Goal: Information Seeking & Learning: Learn about a topic

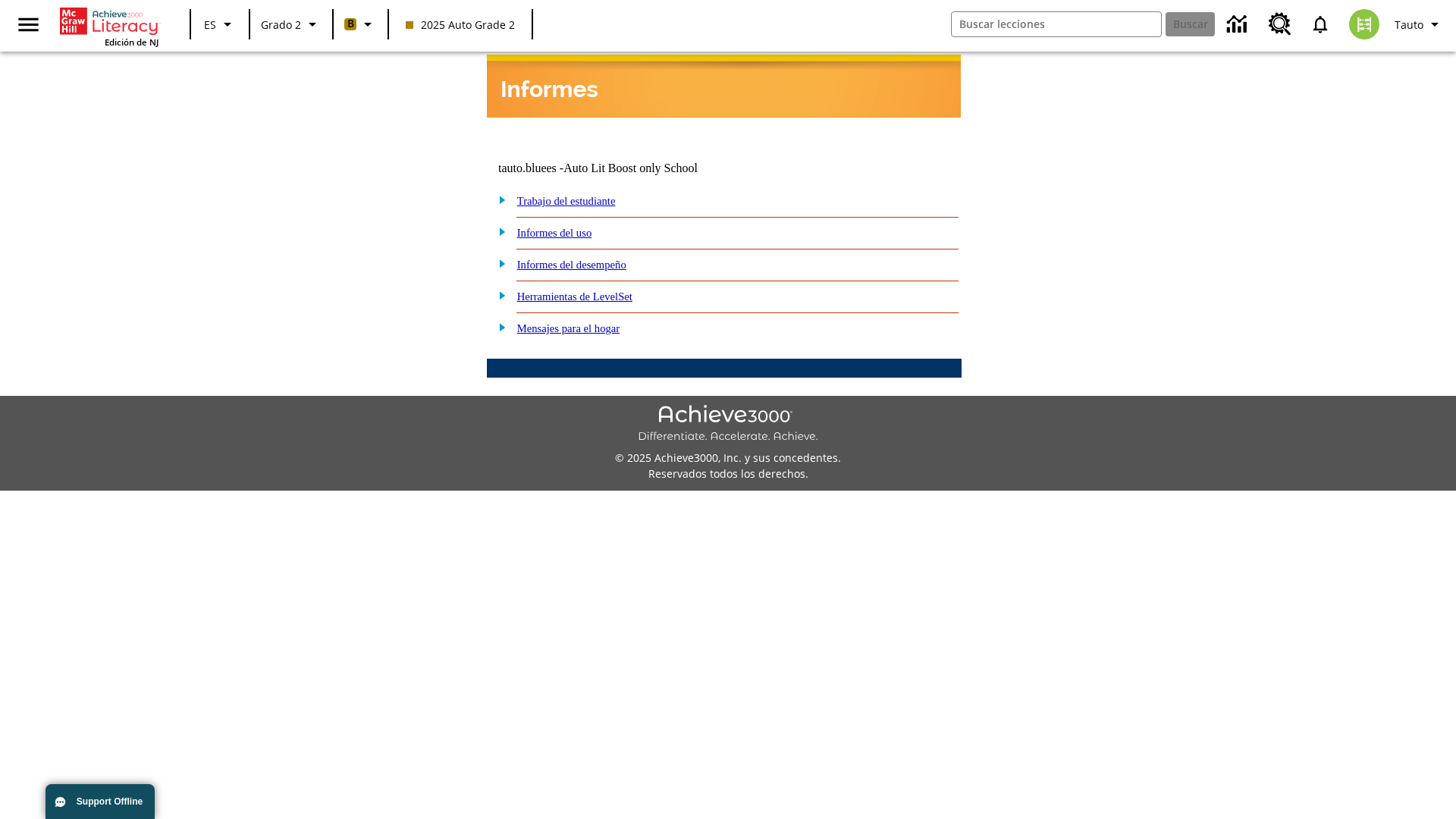
click at [591, 258] on link "Informes del desempeño" at bounding box center [572, 264] width 109 height 12
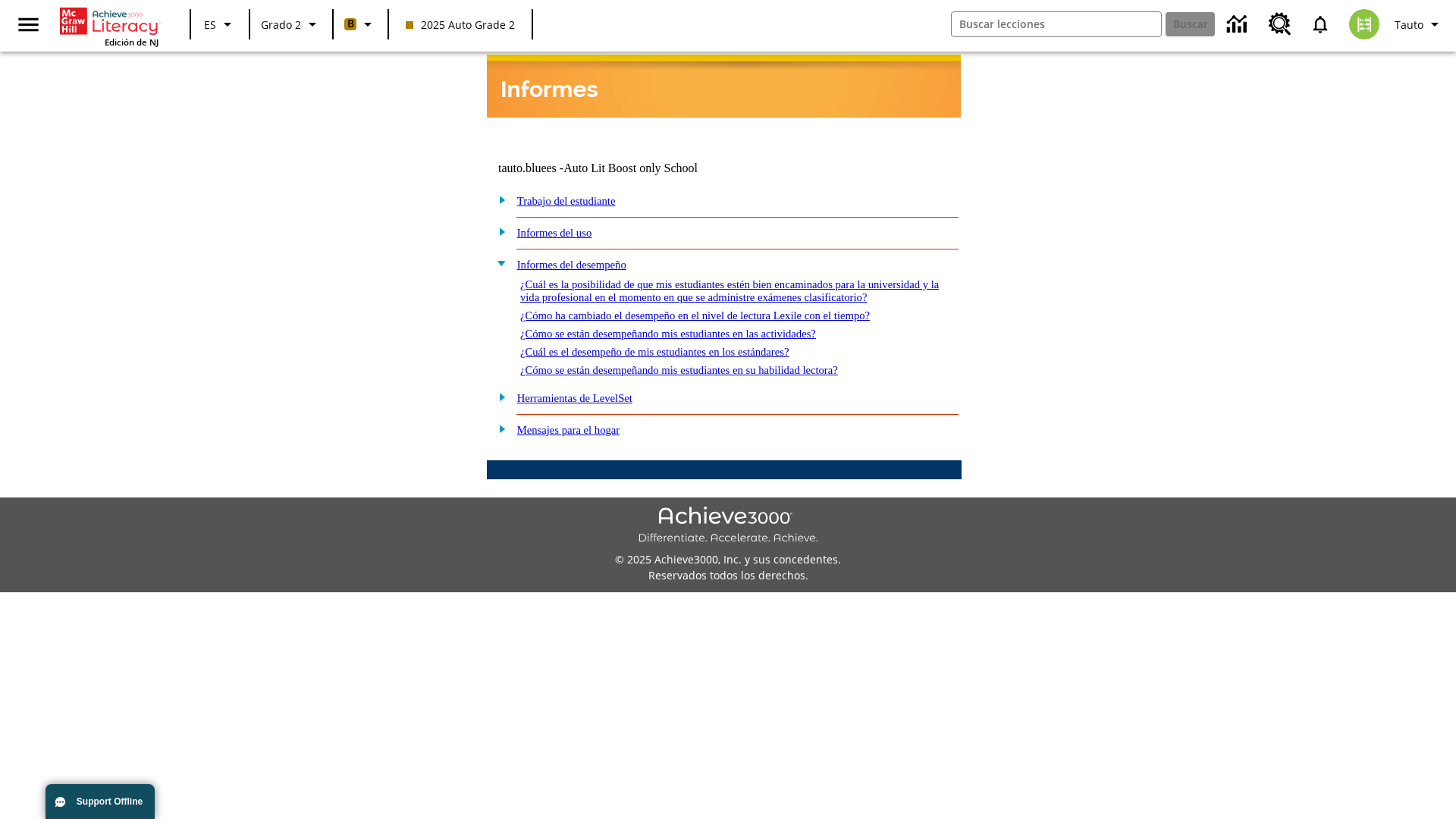
click at [720, 311] on link "¿Cómo ha cambiado el desempeño en el nivel de lectura Lexile con el tiempo?" at bounding box center [694, 315] width 349 height 12
